Goal: Task Accomplishment & Management: Use online tool/utility

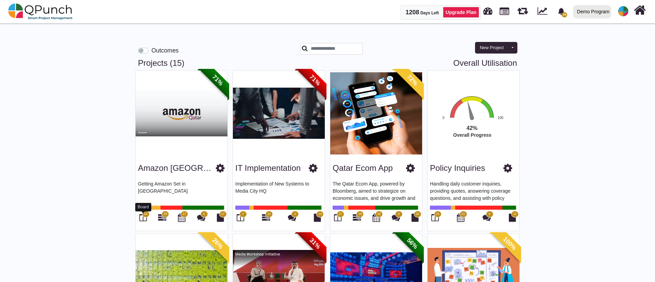
click at [143, 218] on icon at bounding box center [143, 218] width 8 height 8
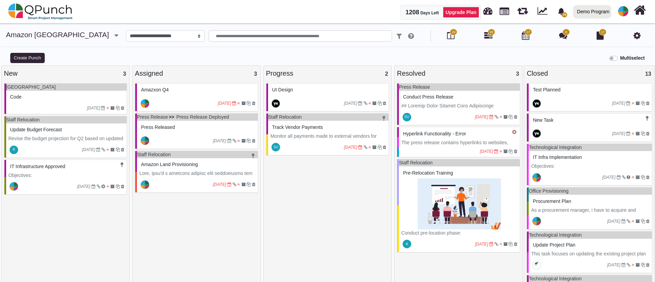
click at [332, 131] on div "Track Vendor Payments" at bounding box center [328, 127] width 116 height 11
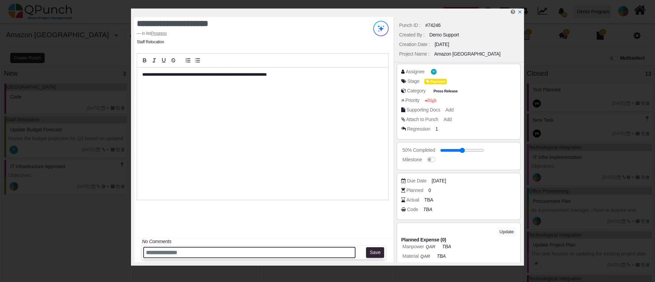
click at [223, 252] on input "text" at bounding box center [249, 252] width 212 height 11
type input "**********"
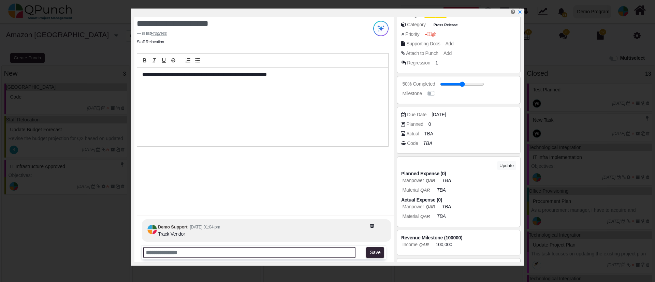
scroll to position [97, 0]
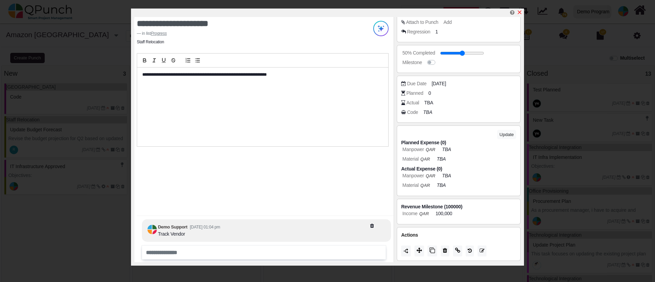
click at [518, 14] on div at bounding box center [328, 13] width 389 height 9
click at [518, 14] on icon "x" at bounding box center [519, 12] width 5 height 5
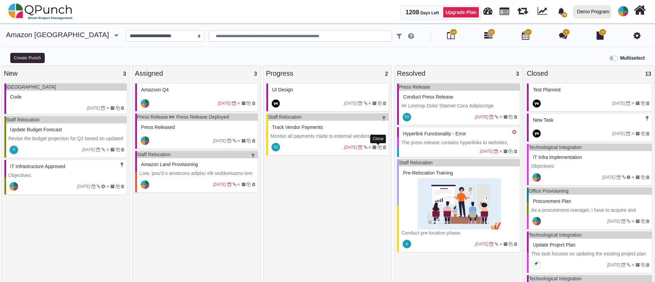
click at [378, 148] on icon at bounding box center [379, 147] width 4 height 4
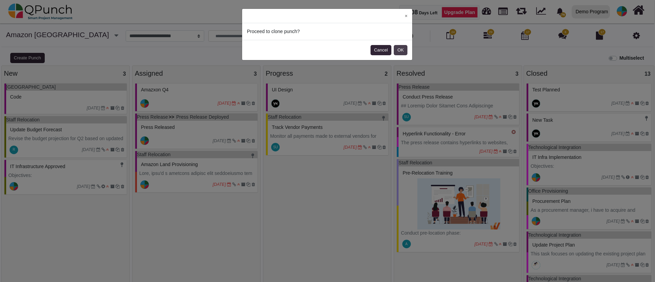
click at [404, 53] on button "OK" at bounding box center [401, 50] width 14 height 10
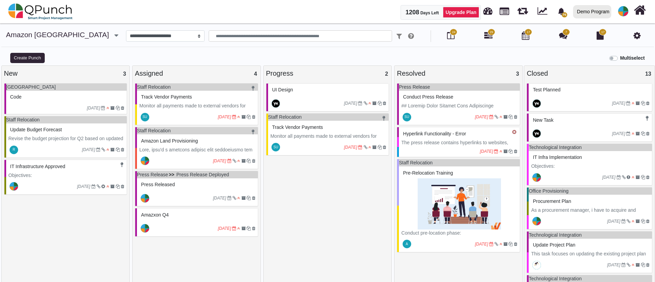
click at [226, 101] on div "Track Vendor Payments" at bounding box center [197, 97] width 116 height 11
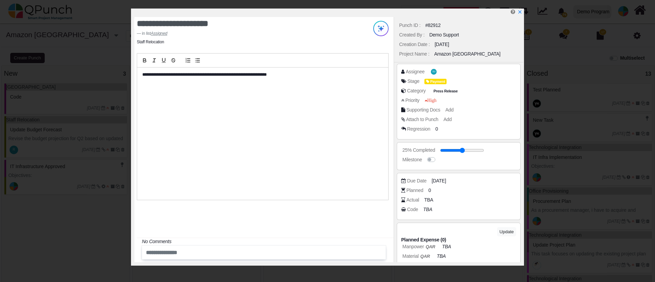
click at [201, 142] on div "**********" at bounding box center [262, 134] width 251 height 132
click at [518, 15] on icon "x" at bounding box center [519, 12] width 5 height 5
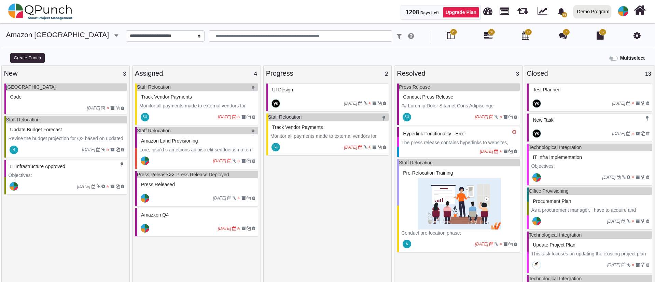
click at [318, 141] on div "SU 11-07-2025" at bounding box center [328, 148] width 121 height 16
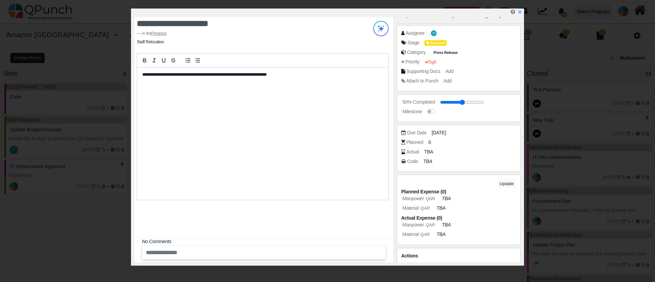
scroll to position [51, 0]
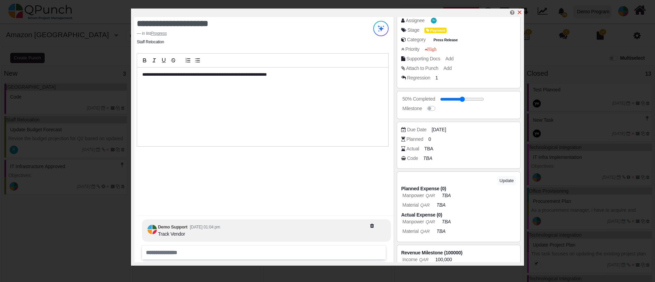
click at [519, 13] on icon "x" at bounding box center [520, 13] width 4 height 4
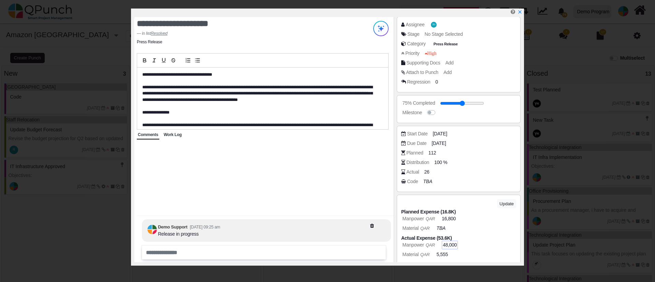
scroll to position [88, 0]
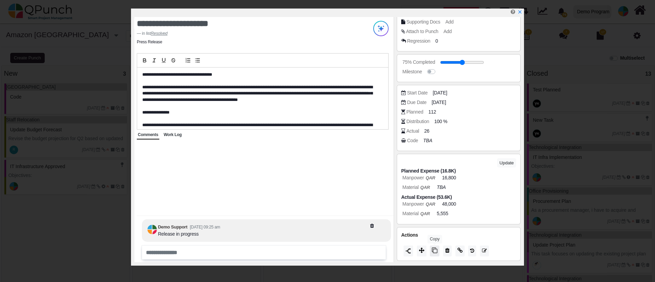
click at [437, 251] on icon at bounding box center [434, 250] width 5 height 5
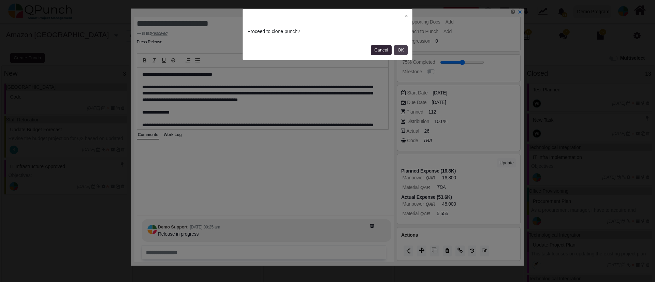
click at [399, 49] on button "OK" at bounding box center [401, 50] width 14 height 10
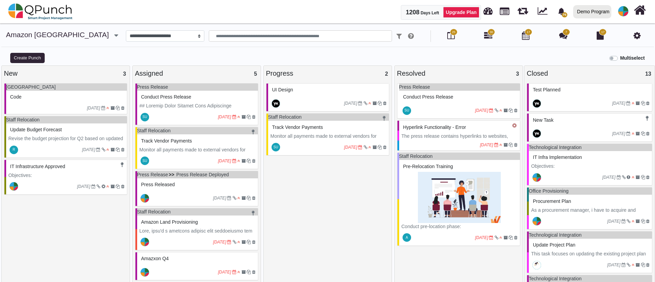
click at [199, 100] on div "conduct press release" at bounding box center [198, 97] width 116 height 11
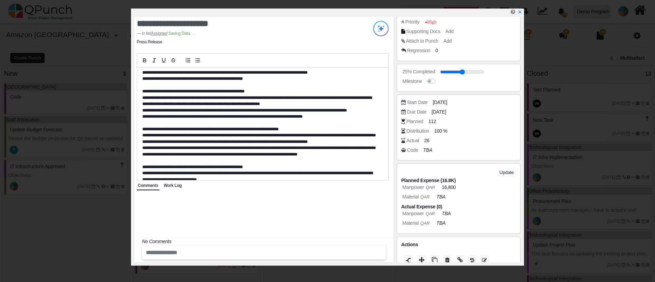
scroll to position [154, 0]
click at [175, 186] on span "Work Log" at bounding box center [173, 185] width 18 height 5
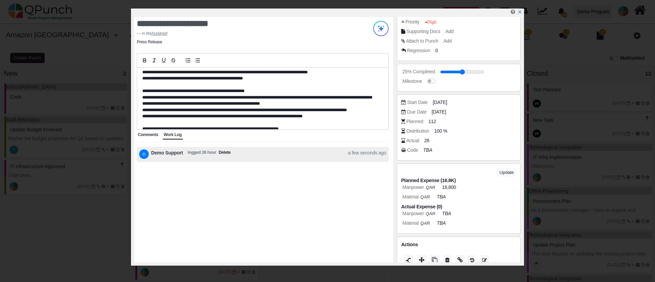
click at [151, 135] on span "Comments" at bounding box center [148, 134] width 20 height 5
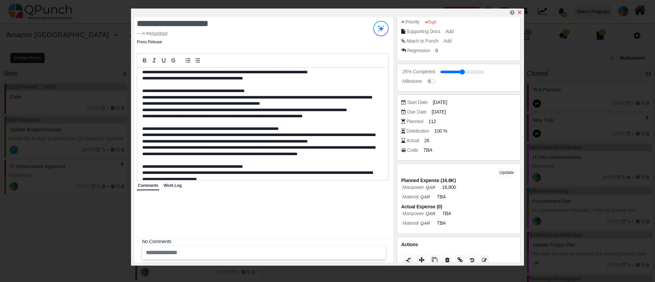
click at [519, 12] on icon "x" at bounding box center [520, 13] width 4 height 4
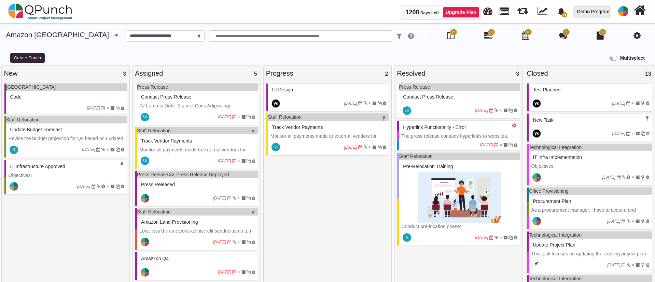
click at [436, 103] on div "SU 25-08-2025" at bounding box center [459, 111] width 121 height 16
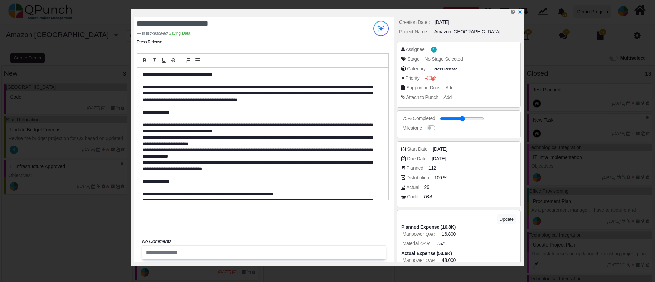
scroll to position [23, 0]
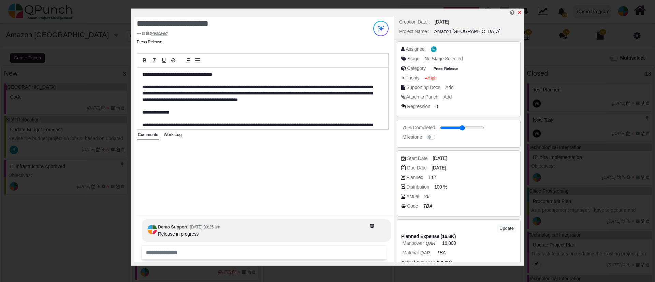
click at [519, 11] on icon "x" at bounding box center [520, 13] width 4 height 4
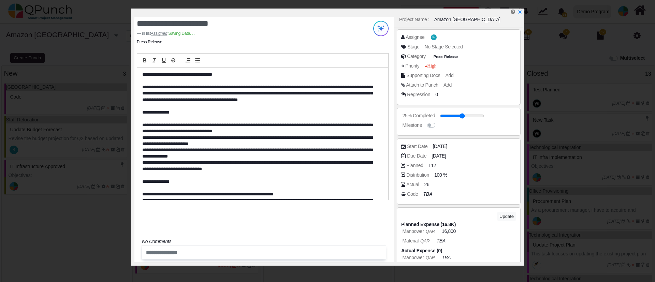
scroll to position [88, 0]
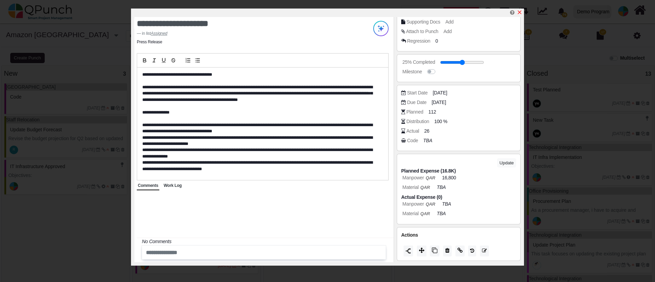
click at [519, 13] on icon "x" at bounding box center [520, 13] width 4 height 4
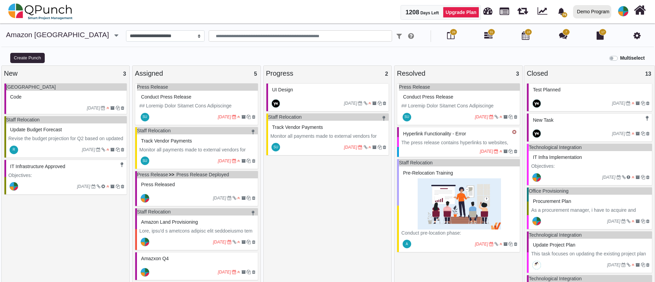
click at [173, 99] on span "conduct press release" at bounding box center [166, 96] width 50 height 5
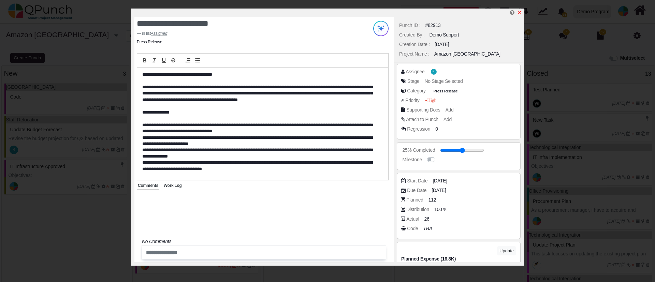
click at [521, 10] on icon "x" at bounding box center [519, 12] width 5 height 5
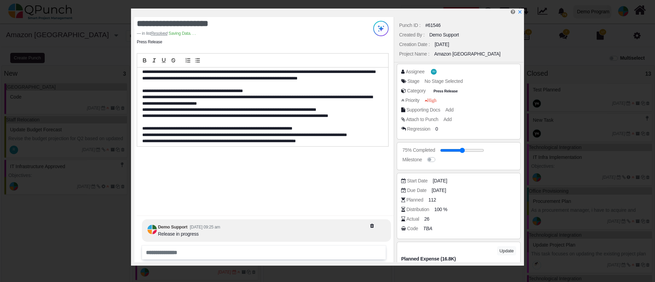
scroll to position [232, 0]
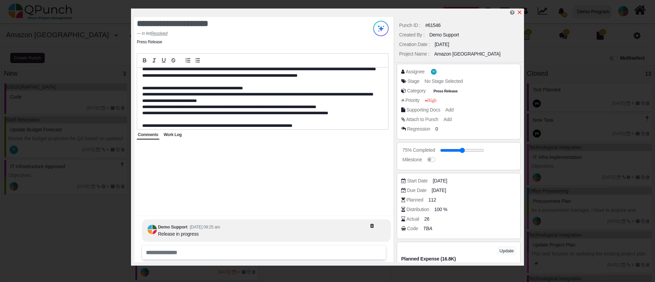
click at [519, 14] on icon "x" at bounding box center [519, 12] width 5 height 5
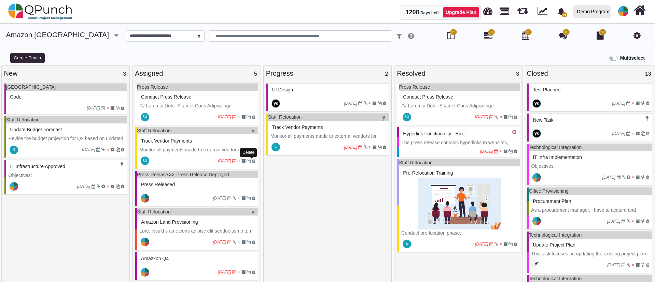
click at [252, 161] on icon at bounding box center [253, 161] width 3 height 4
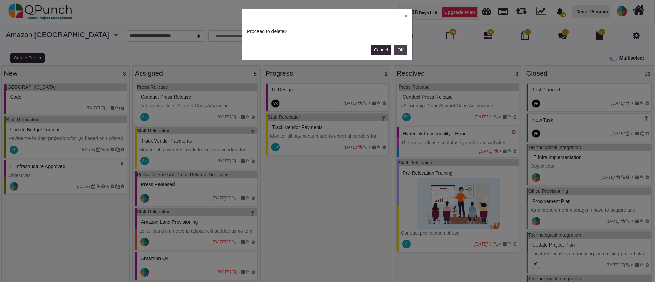
click at [399, 53] on button "OK" at bounding box center [401, 50] width 14 height 10
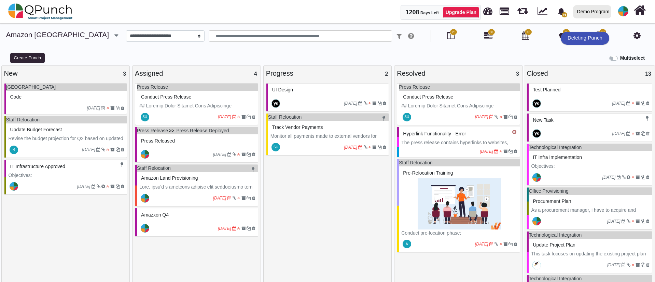
click at [222, 99] on div "conduct press release" at bounding box center [197, 97] width 116 height 11
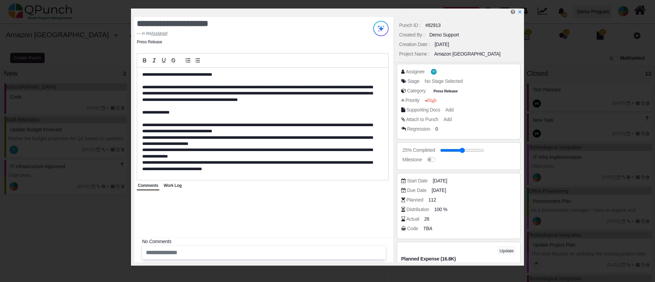
click at [172, 186] on span "Work Log" at bounding box center [173, 185] width 18 height 5
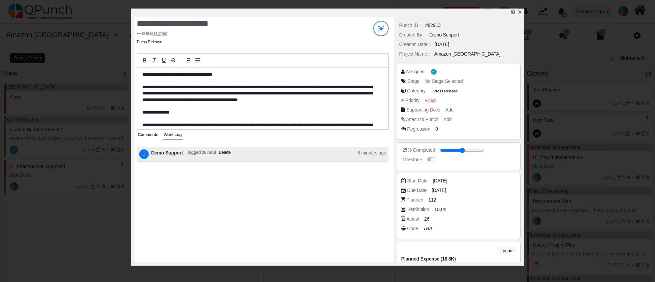
click at [151, 139] on div "Comments" at bounding box center [148, 135] width 23 height 9
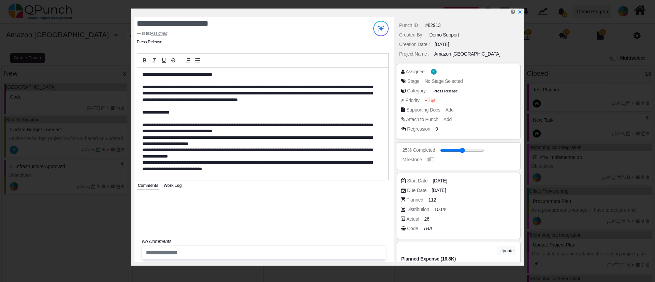
click at [174, 185] on span "Work Log" at bounding box center [173, 185] width 18 height 5
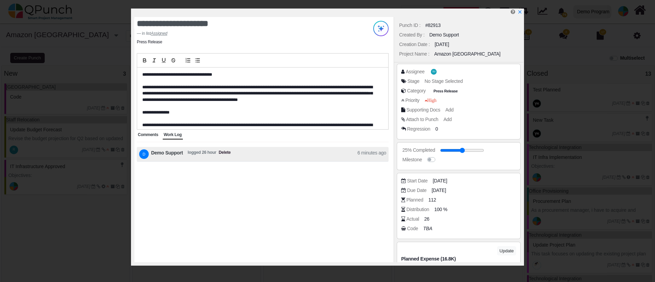
click at [150, 135] on span "Comments" at bounding box center [148, 134] width 20 height 5
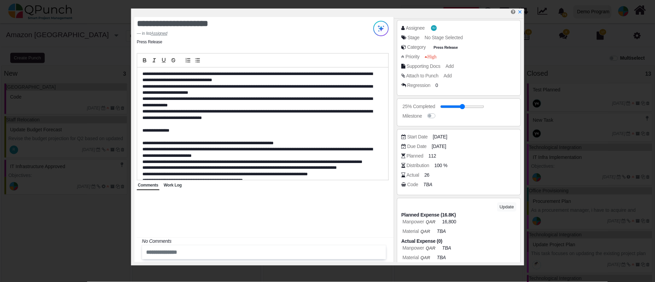
scroll to position [88, 0]
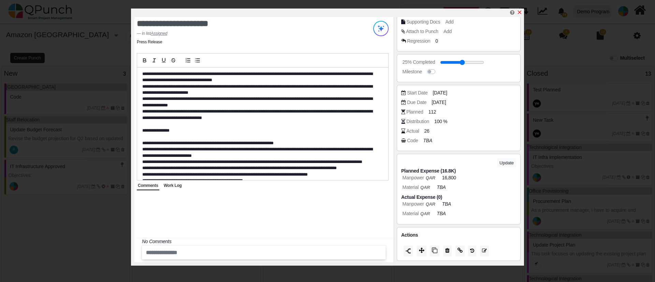
click at [520, 11] on icon "x" at bounding box center [519, 12] width 5 height 5
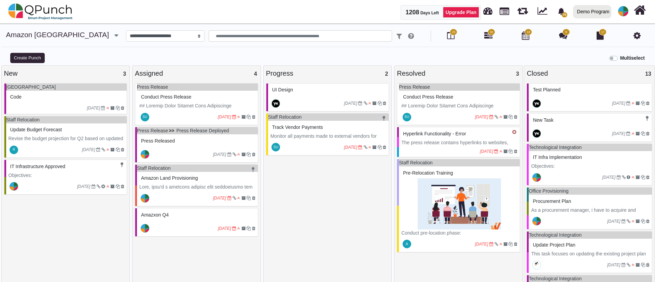
click at [169, 207] on div "Press Release conduct press release SU 25-08-2025 Press Release Press Release D…" at bounding box center [196, 184] width 123 height 202
click at [169, 216] on div "Amazxon Q4" at bounding box center [197, 215] width 116 height 11
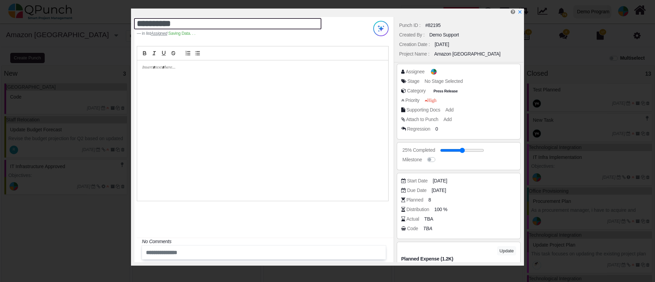
click at [163, 25] on textarea "**********" at bounding box center [227, 23] width 187 height 11
type textarea "*********"
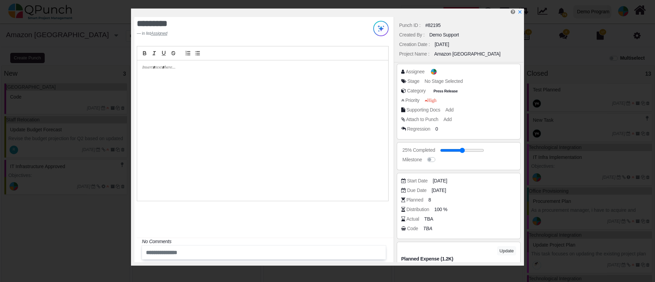
click at [213, 92] on div at bounding box center [262, 130] width 251 height 141
click at [520, 11] on icon "x" at bounding box center [519, 12] width 5 height 5
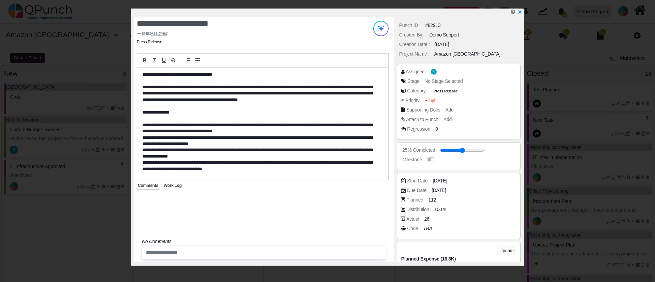
click at [171, 183] on span "Work Log" at bounding box center [173, 185] width 18 height 5
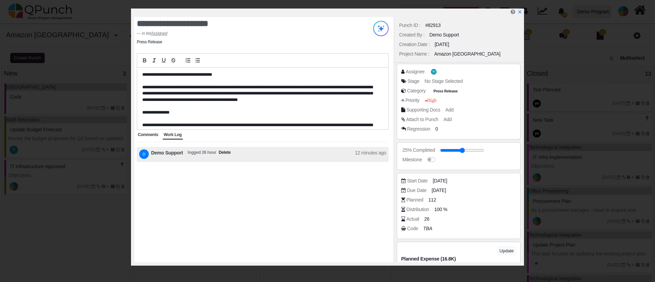
click at [147, 137] on span "Comments" at bounding box center [148, 134] width 20 height 5
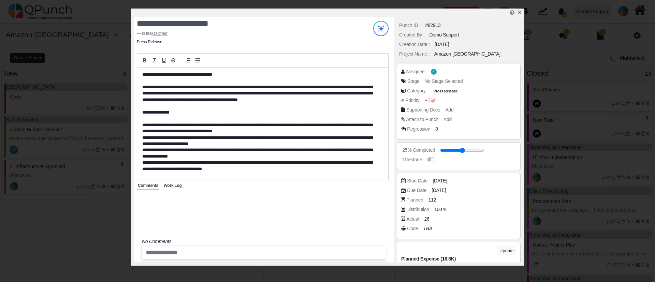
click at [518, 15] on icon "x" at bounding box center [519, 12] width 5 height 5
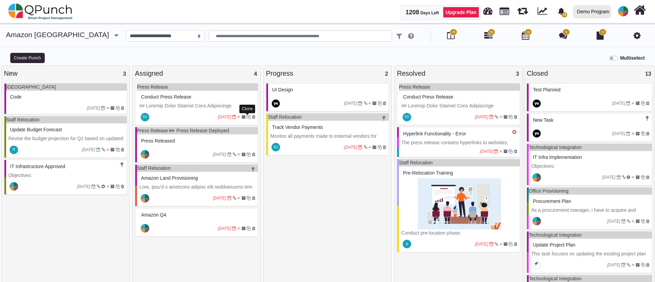
click at [247, 119] on icon at bounding box center [248, 117] width 4 height 4
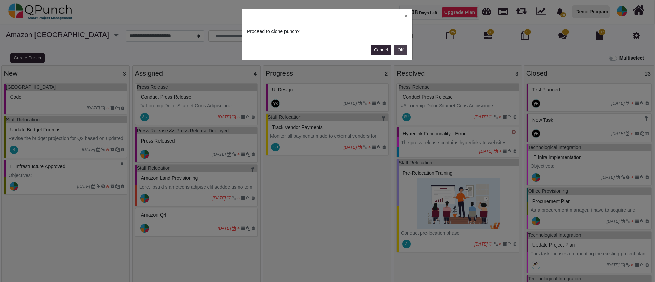
click at [401, 50] on button "OK" at bounding box center [401, 50] width 14 height 10
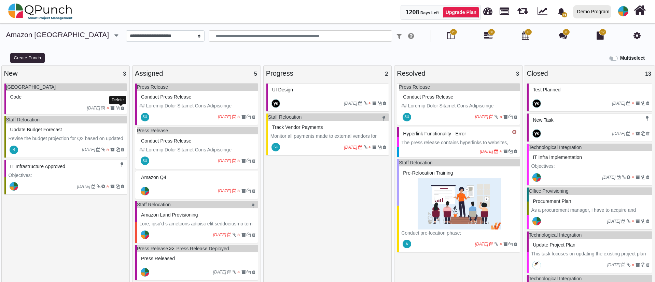
click at [121, 108] on icon at bounding box center [122, 108] width 3 height 4
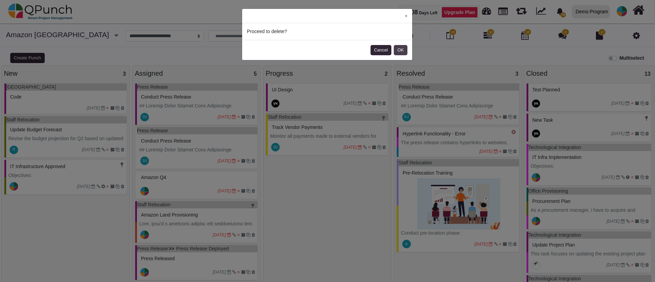
click at [403, 48] on button "OK" at bounding box center [401, 50] width 14 height 10
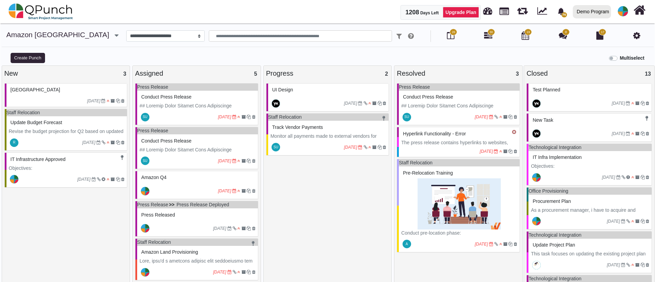
scroll to position [5, 0]
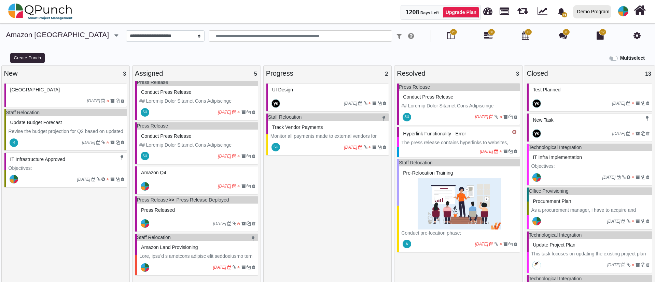
click at [250, 155] on small "[DATE]" at bounding box center [237, 156] width 38 height 11
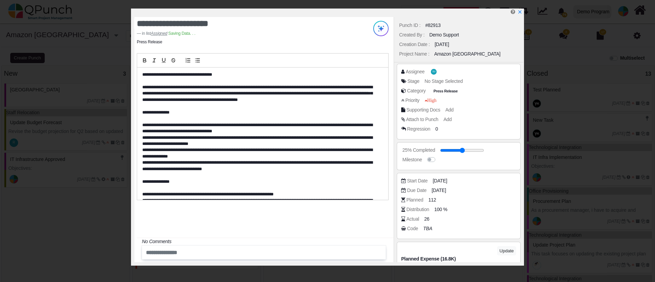
scroll to position [88, 0]
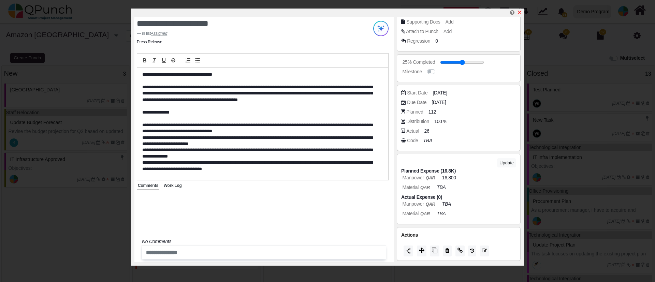
click at [520, 13] on icon "x" at bounding box center [520, 13] width 4 height 4
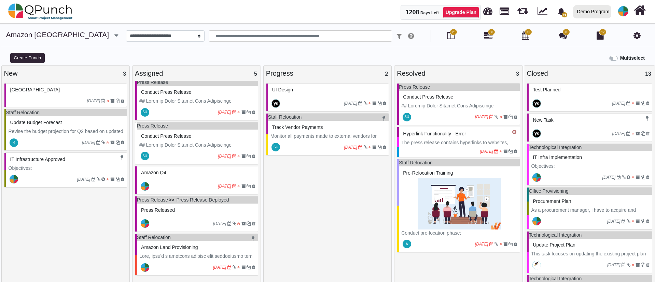
click at [254, 156] on div "SU 25-08-2025" at bounding box center [197, 156] width 121 height 16
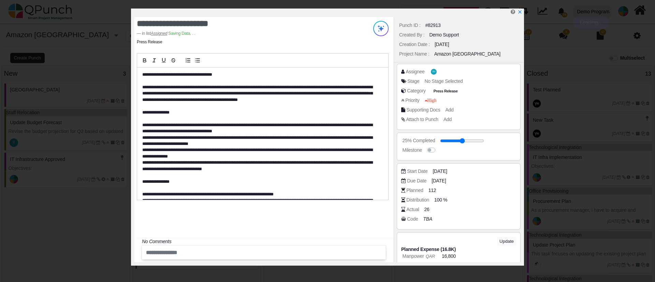
scroll to position [79, 0]
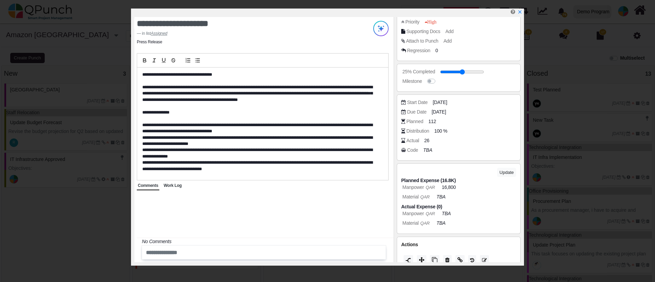
click at [449, 265] on div "**********" at bounding box center [327, 137] width 393 height 257
click at [448, 260] on icon at bounding box center [447, 259] width 4 height 5
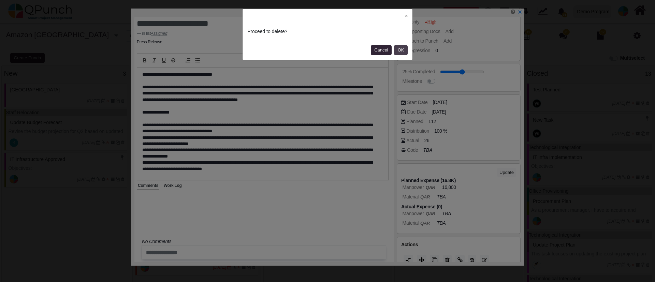
drag, startPoint x: 393, startPoint y: 45, endPoint x: 398, endPoint y: 48, distance: 5.5
click at [398, 48] on footer "Cancel OK" at bounding box center [328, 50] width 170 height 20
click at [398, 48] on button "OK" at bounding box center [401, 50] width 14 height 10
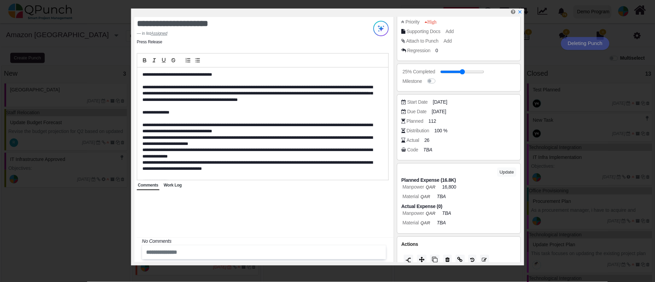
scroll to position [82, 0]
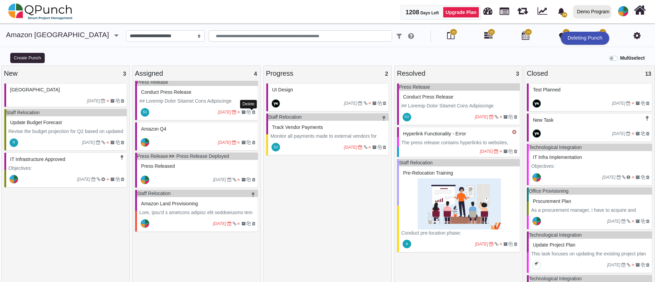
click at [252, 113] on icon at bounding box center [253, 112] width 3 height 4
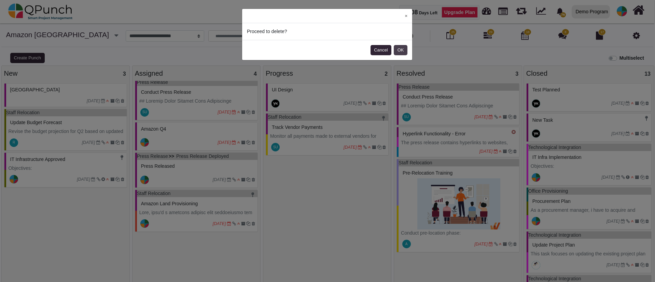
click at [402, 47] on button "OK" at bounding box center [401, 50] width 14 height 10
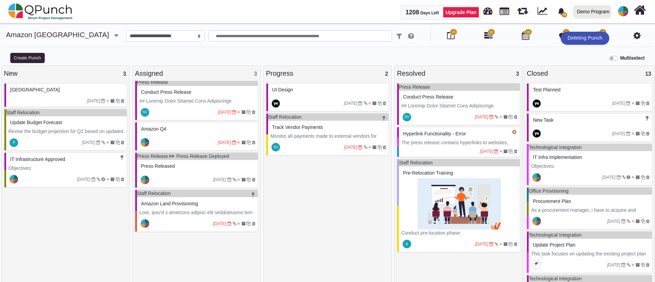
scroll to position [0, 0]
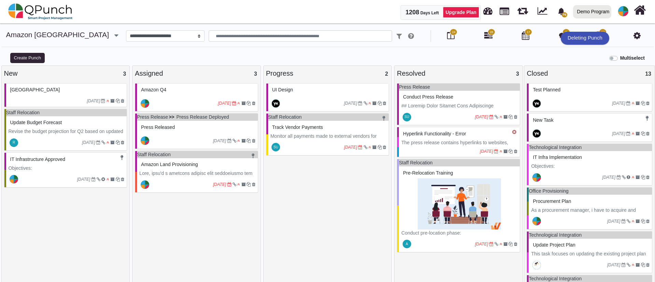
click at [326, 177] on div "UI Design 13-09-2025 Staff Relocation Track Vendor Payments Monitor all payment…" at bounding box center [327, 184] width 123 height 202
click at [378, 105] on icon at bounding box center [379, 103] width 4 height 4
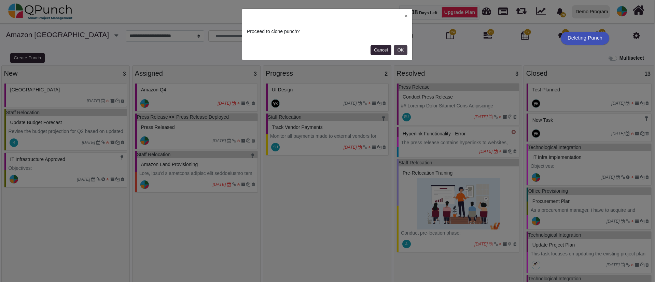
click at [401, 44] on footer "Cancel OK" at bounding box center [327, 50] width 170 height 20
click at [400, 48] on button "OK" at bounding box center [401, 50] width 14 height 10
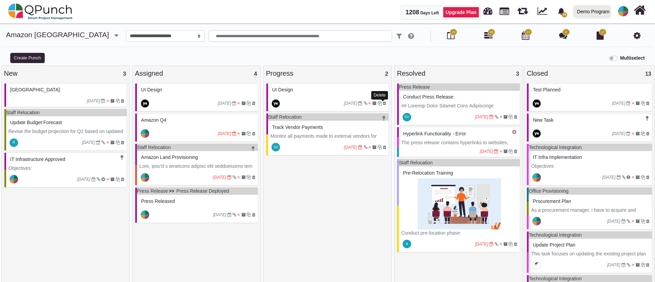
click at [384, 103] on icon at bounding box center [384, 103] width 3 height 4
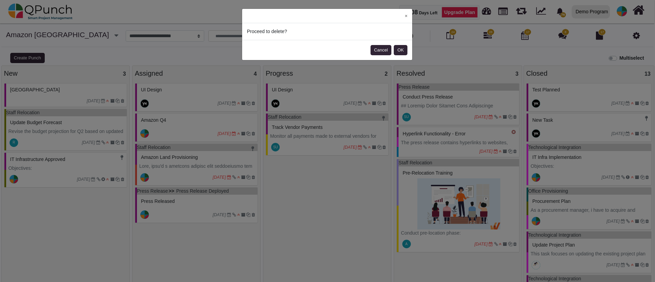
drag, startPoint x: 403, startPoint y: 44, endPoint x: 400, endPoint y: 62, distance: 18.7
click at [400, 62] on div "× Proceed to delete? Cancel OK" at bounding box center [327, 141] width 655 height 282
click at [401, 52] on button "OK" at bounding box center [401, 50] width 14 height 10
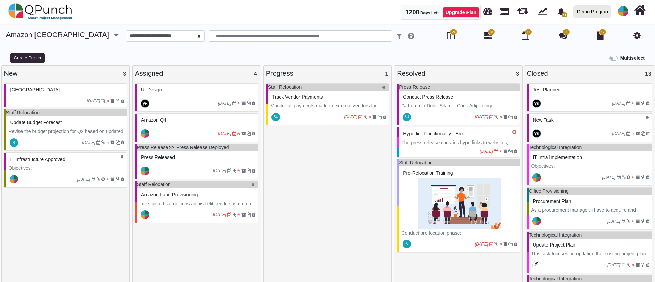
click at [176, 96] on div "13-09-2025" at bounding box center [197, 104] width 121 height 16
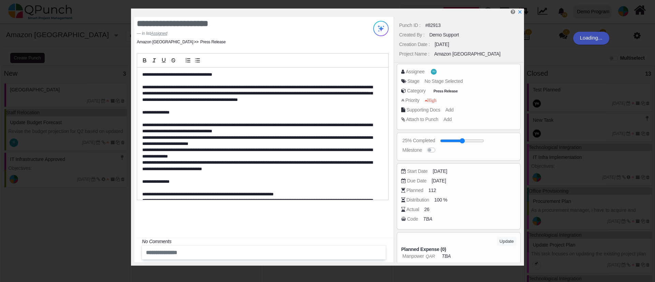
type textarea "*********"
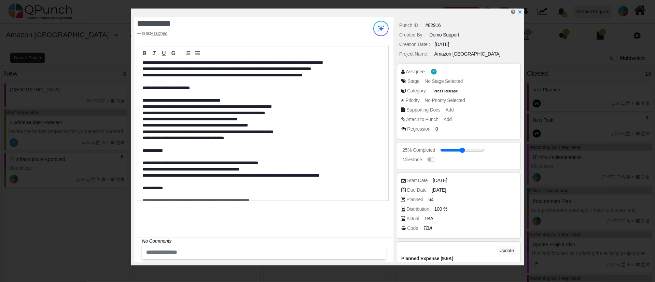
scroll to position [436, 0]
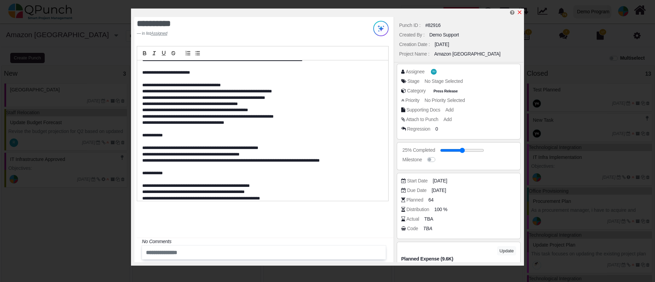
click at [520, 11] on icon "x" at bounding box center [519, 12] width 5 height 5
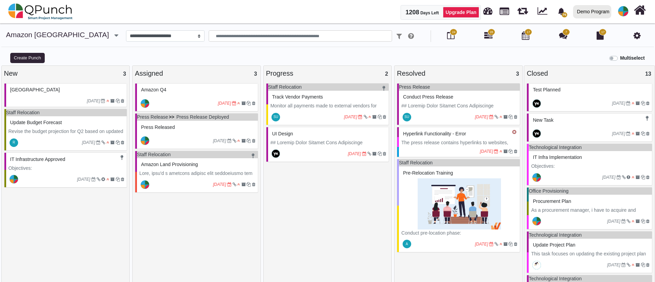
click at [114, 34] on icon "button" at bounding box center [116, 35] width 4 height 7
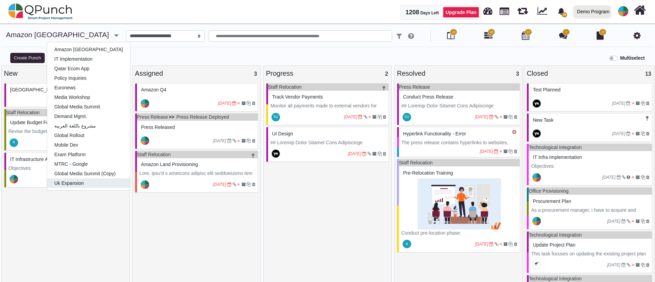
click at [47, 179] on link "Uk Expansion" at bounding box center [88, 184] width 83 height 10
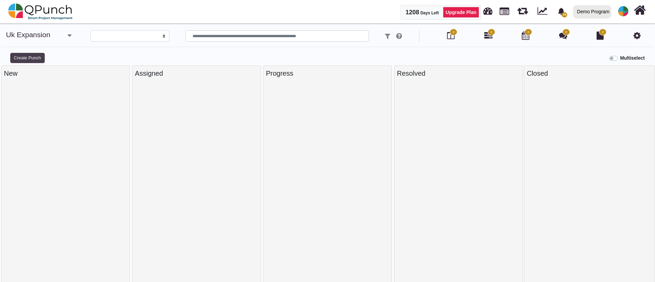
click at [17, 61] on button "Create Punch" at bounding box center [27, 58] width 34 height 10
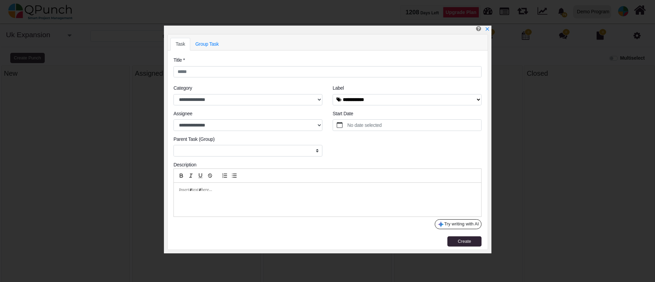
select select
click at [274, 75] on input "text" at bounding box center [327, 72] width 308 height 12
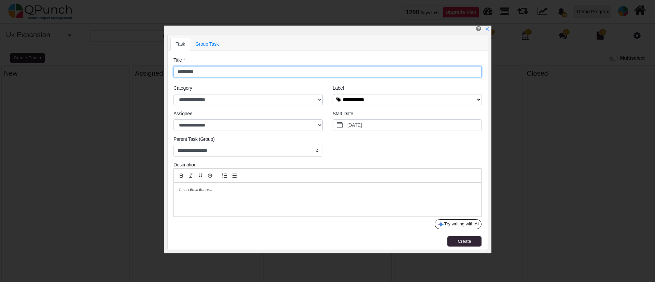
type input "*********"
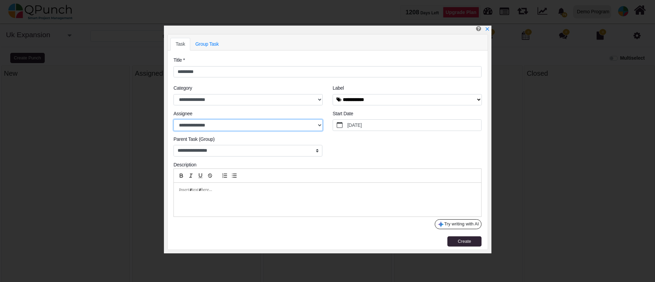
click at [262, 121] on select "**********" at bounding box center [247, 125] width 149 height 12
select select "****"
click at [173, 119] on select "**********" at bounding box center [247, 125] width 149 height 12
click at [451, 240] on button "Create" at bounding box center [464, 242] width 34 height 10
click at [16, 54] on div "**********" at bounding box center [327, 141] width 655 height 282
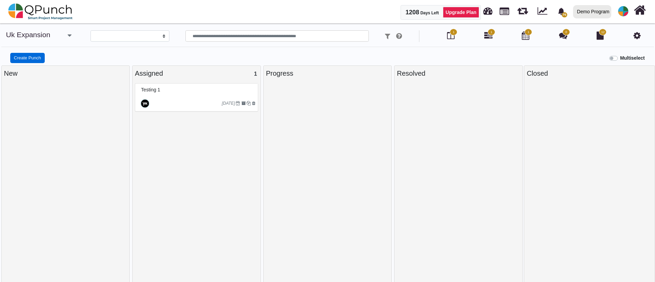
click at [16, 54] on button "Create Punch" at bounding box center [27, 58] width 34 height 10
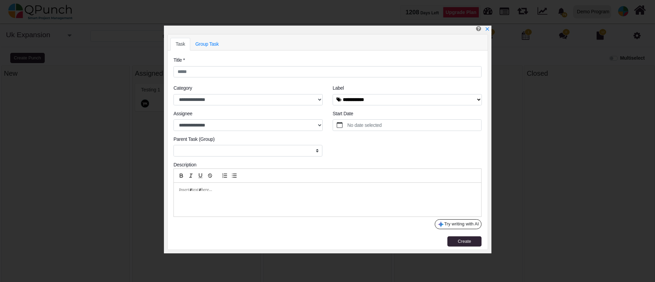
click at [218, 65] on div "Title *" at bounding box center [327, 67] width 318 height 21
click at [218, 68] on input "text" at bounding box center [327, 72] width 308 height 12
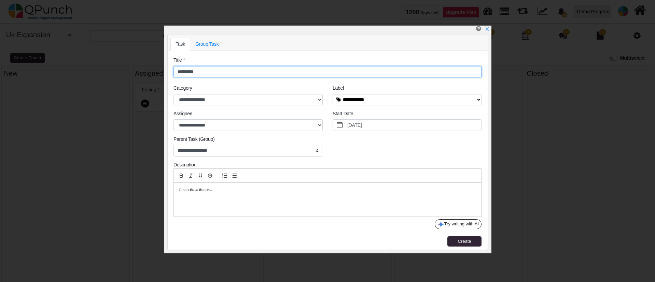
type input "*********"
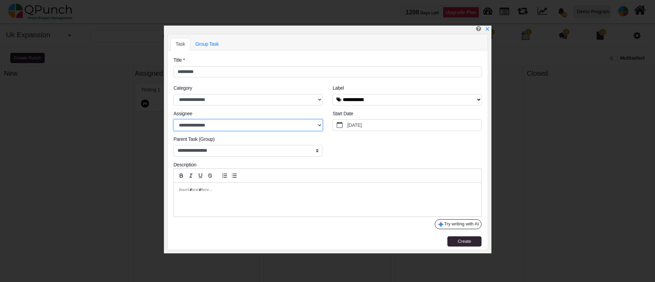
click at [236, 128] on select "**********" at bounding box center [247, 125] width 149 height 12
select select "****"
click at [173, 119] on select "**********" at bounding box center [247, 125] width 149 height 12
click at [452, 239] on button "Create" at bounding box center [464, 242] width 34 height 10
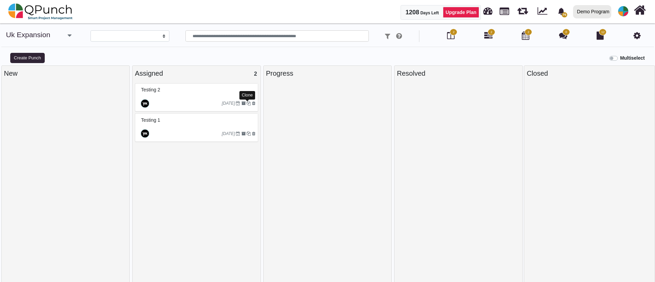
click at [247, 102] on icon at bounding box center [248, 103] width 4 height 4
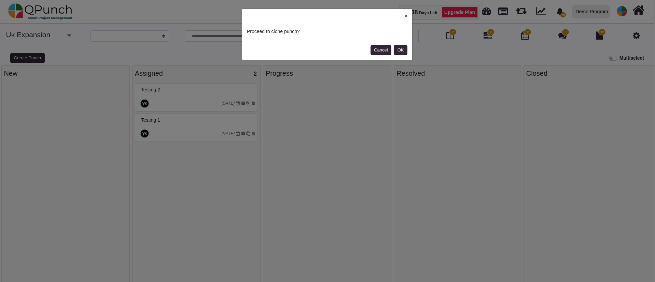
click at [408, 15] on button "×" at bounding box center [406, 16] width 12 height 14
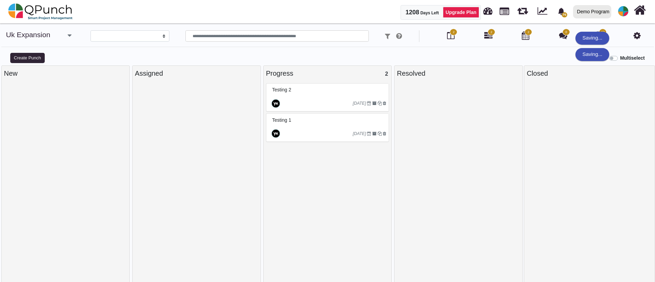
click at [306, 104] on div at bounding box center [316, 103] width 71 height 11
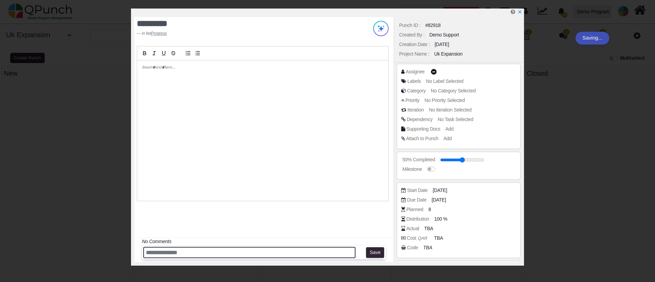
click at [229, 254] on input "text" at bounding box center [249, 252] width 212 height 11
type input "***"
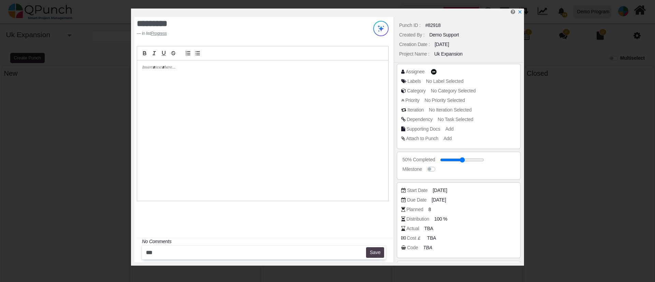
click at [374, 248] on button "Save" at bounding box center [375, 252] width 18 height 11
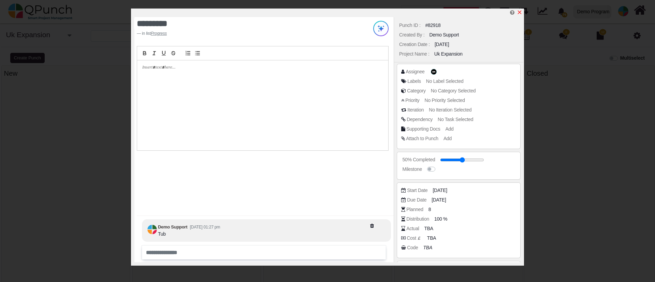
click at [520, 11] on icon "x" at bounding box center [519, 12] width 5 height 5
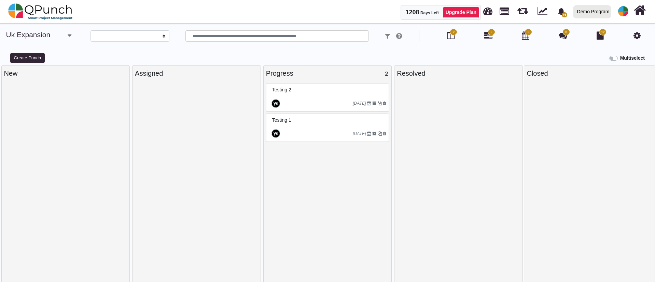
click at [304, 126] on div "[DATE]" at bounding box center [328, 134] width 121 height 16
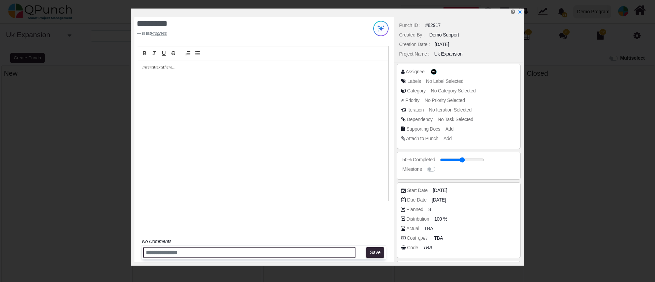
click at [238, 253] on input "text" at bounding box center [249, 252] width 212 height 11
type input "*********"
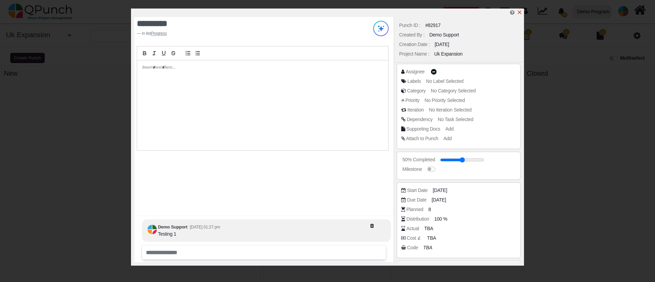
click at [519, 14] on icon "x" at bounding box center [520, 13] width 4 height 4
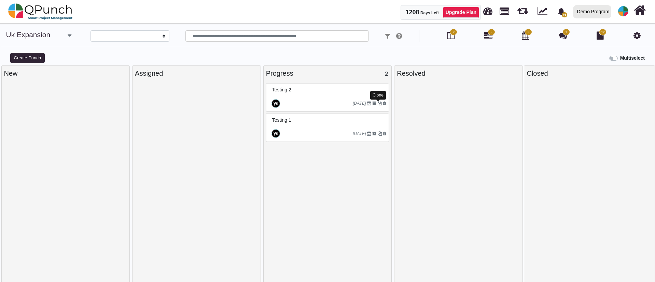
click at [379, 103] on icon at bounding box center [379, 103] width 4 height 4
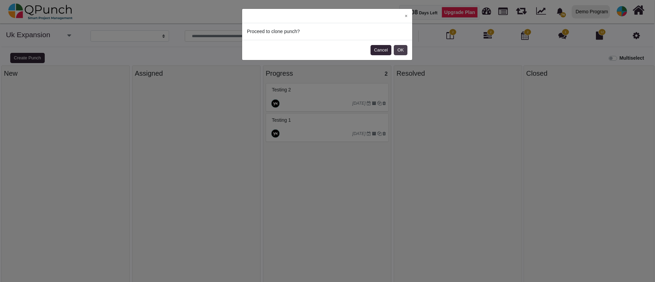
click at [401, 48] on button "OK" at bounding box center [401, 50] width 14 height 10
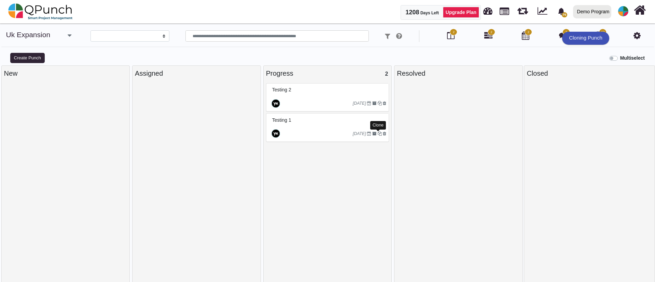
click at [377, 134] on icon at bounding box center [379, 134] width 4 height 4
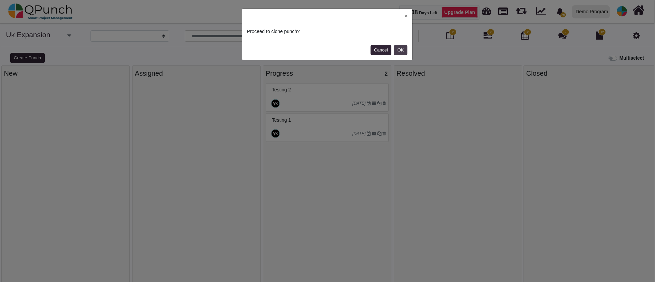
click at [402, 53] on button "OK" at bounding box center [401, 50] width 14 height 10
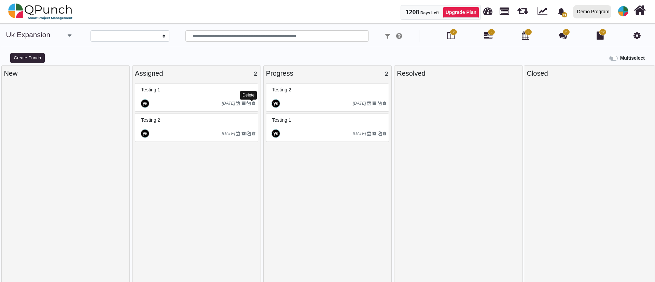
click at [252, 104] on icon at bounding box center [253, 103] width 3 height 4
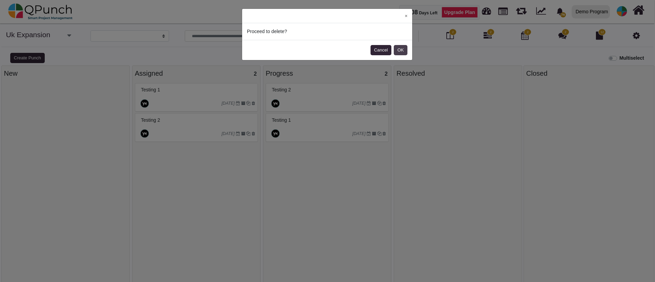
click at [399, 47] on button "OK" at bounding box center [401, 50] width 14 height 10
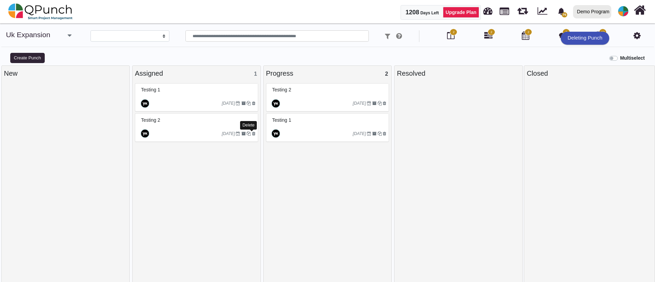
click at [253, 132] on icon at bounding box center [253, 134] width 3 height 4
click at [249, 105] on small "[DATE]" at bounding box center [238, 103] width 33 height 11
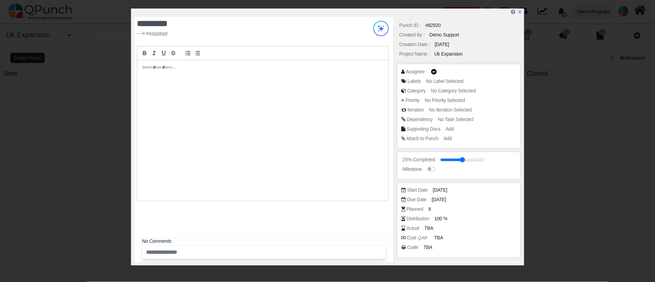
scroll to position [34, 0]
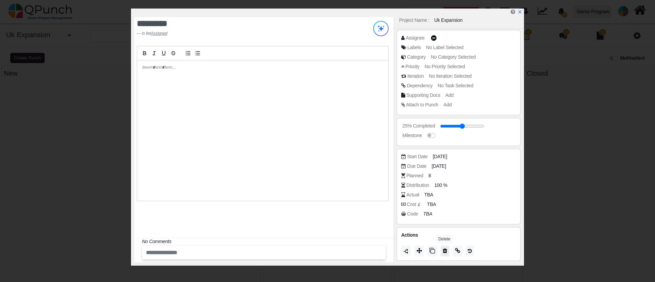
click at [442, 251] on button at bounding box center [445, 251] width 9 height 11
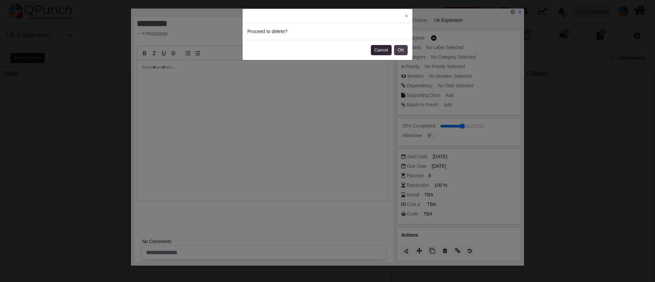
click at [402, 50] on button "OK" at bounding box center [401, 50] width 14 height 10
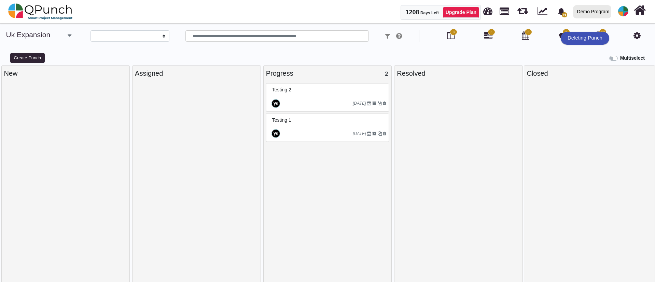
click at [310, 103] on div at bounding box center [316, 103] width 71 height 11
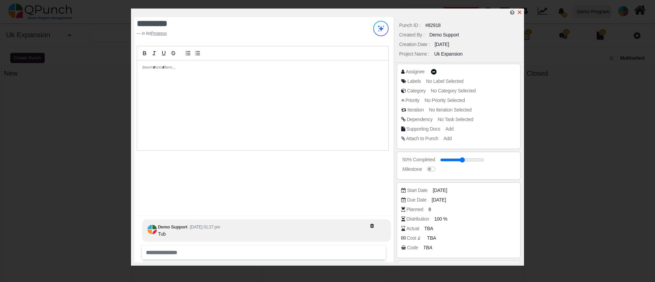
click at [521, 13] on icon "x" at bounding box center [520, 13] width 4 height 4
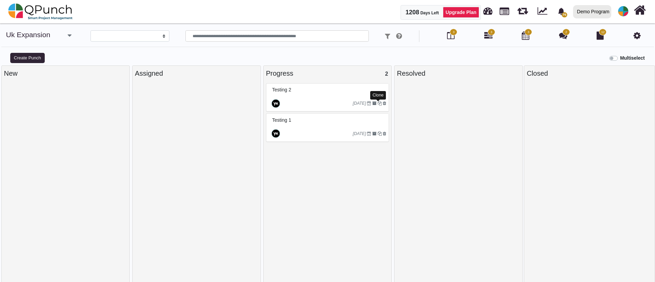
click at [377, 104] on icon at bounding box center [379, 103] width 4 height 4
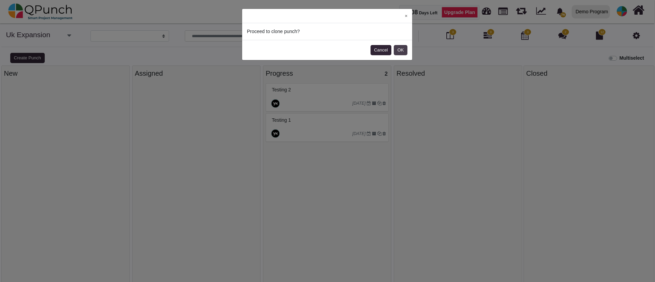
click at [401, 51] on button "OK" at bounding box center [401, 50] width 14 height 10
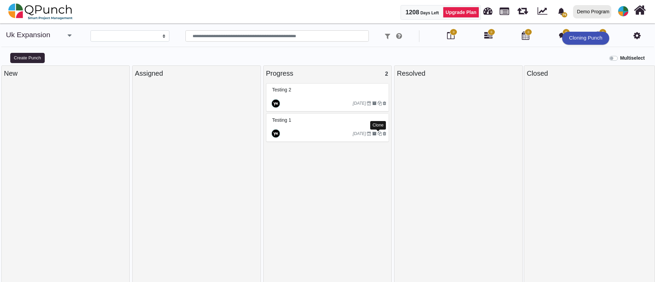
click at [379, 133] on icon at bounding box center [379, 134] width 4 height 4
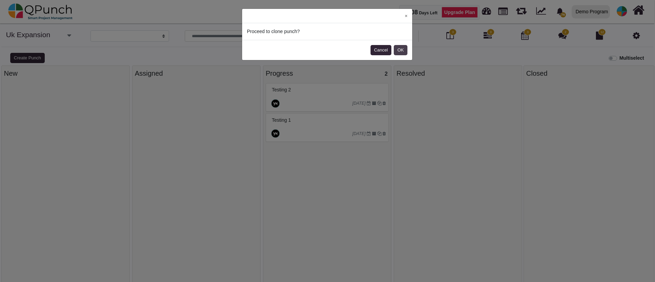
click at [402, 54] on button "OK" at bounding box center [401, 50] width 14 height 10
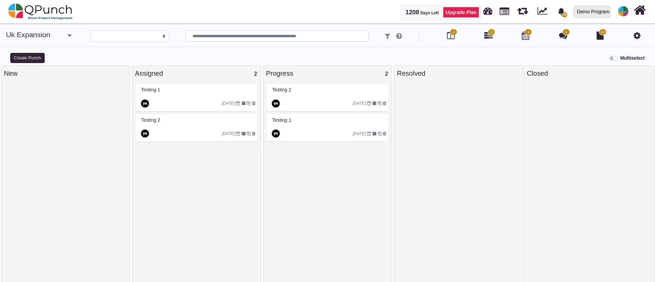
click at [620, 56] on label "Multiselect" at bounding box center [632, 58] width 25 height 7
click at [368, 78] on div "Progress 2" at bounding box center [327, 73] width 123 height 10
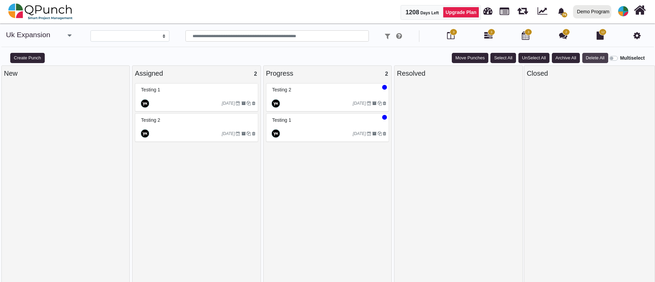
click at [593, 60] on button "Delete All" at bounding box center [595, 58] width 26 height 10
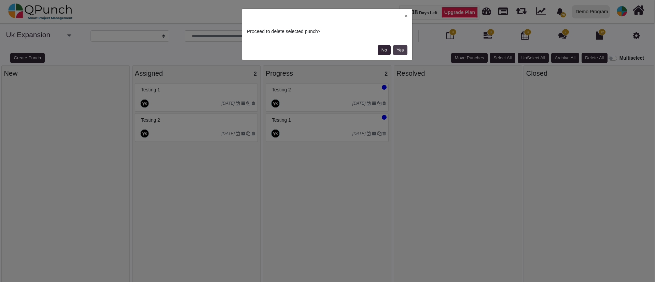
click at [396, 49] on button "Yes" at bounding box center [400, 50] width 14 height 10
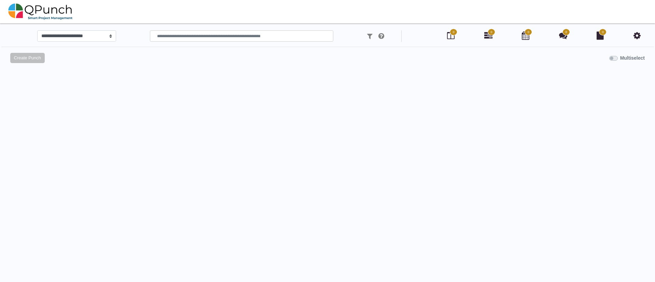
select select
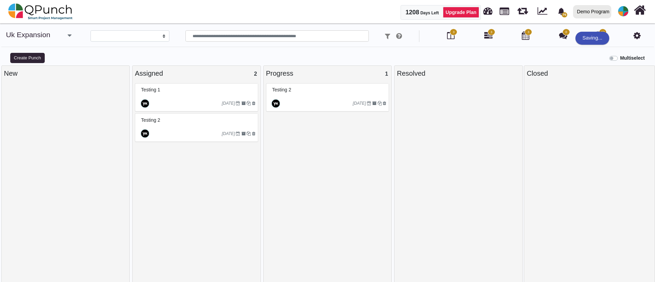
click at [620, 57] on label "Multiselect" at bounding box center [632, 58] width 25 height 7
click at [240, 72] on div "Assigned 2" at bounding box center [196, 73] width 123 height 10
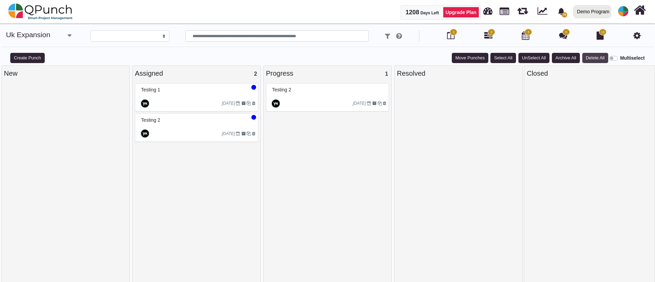
click at [597, 57] on button "Delete All" at bounding box center [595, 58] width 26 height 10
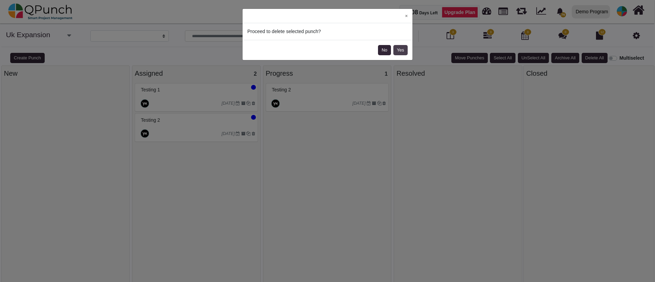
click at [399, 48] on button "Yes" at bounding box center [401, 50] width 14 height 10
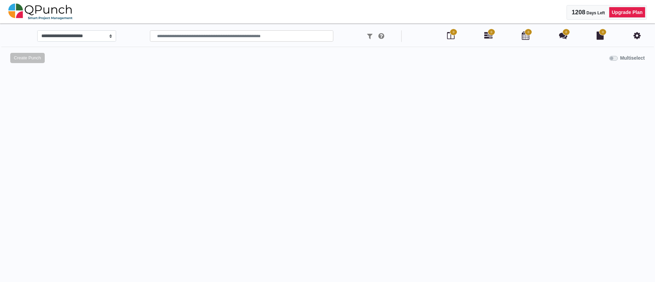
select select
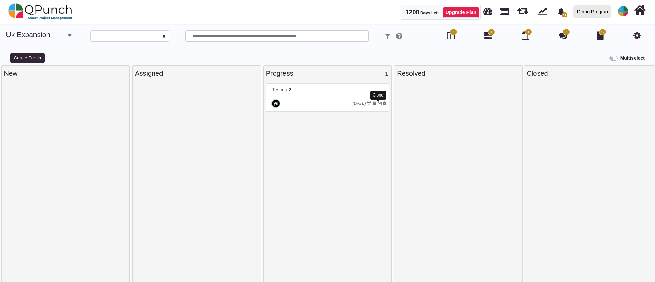
click at [379, 103] on icon at bounding box center [379, 103] width 4 height 4
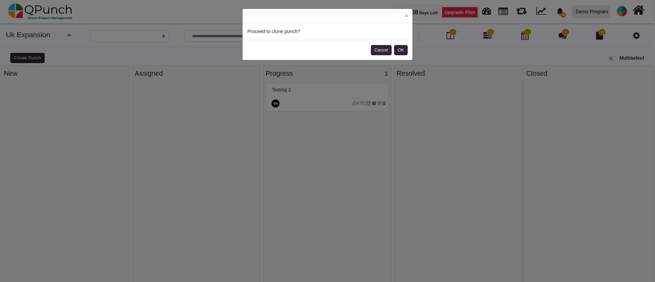
click at [398, 55] on footer "Cancel OK" at bounding box center [328, 50] width 170 height 20
click at [401, 49] on button "OK" at bounding box center [401, 50] width 14 height 10
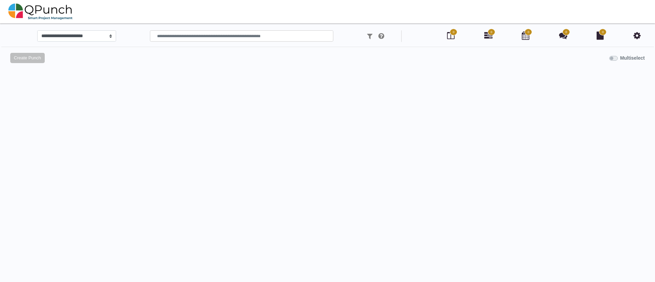
select select
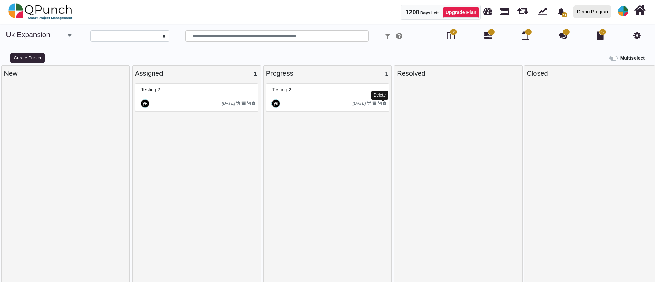
click at [383, 104] on icon at bounding box center [384, 103] width 3 height 4
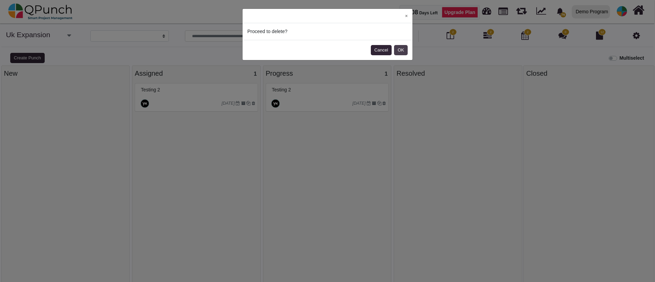
click at [402, 49] on button "OK" at bounding box center [401, 50] width 14 height 10
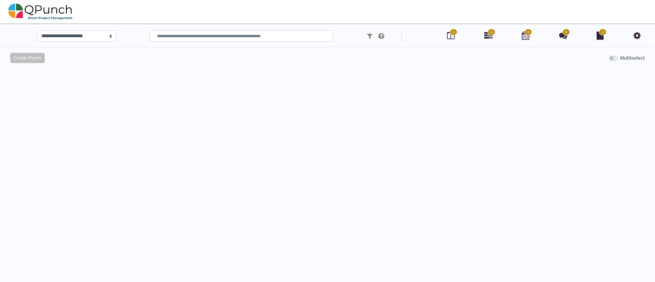
select select
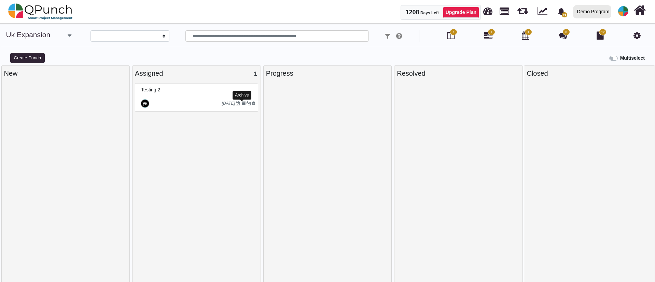
click at [233, 92] on div "Archive" at bounding box center [241, 95] width 19 height 9
click at [219, 93] on div "Testing 2" at bounding box center [197, 90] width 116 height 11
